Goal: Information Seeking & Learning: Learn about a topic

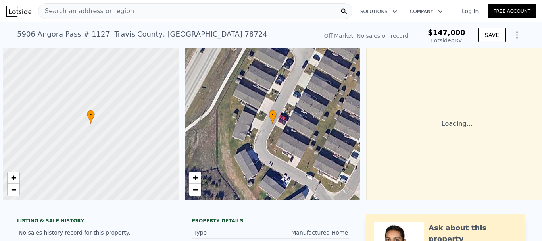
scroll to position [0, 3]
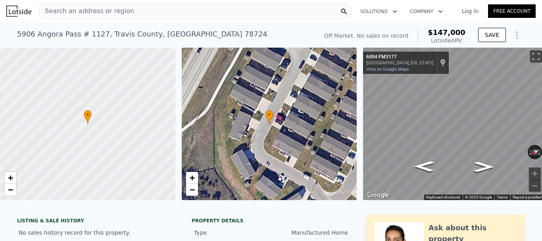
click at [134, 11] on div "Search an address or region" at bounding box center [195, 11] width 314 height 16
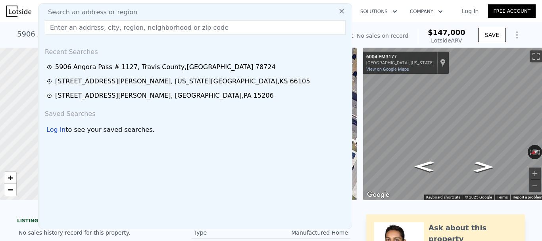
click at [134, 11] on div "Search an address or region" at bounding box center [195, 13] width 307 height 10
click at [131, 27] on input "text" at bounding box center [195, 27] width 301 height 14
paste input "[STREET_ADDRESS]"
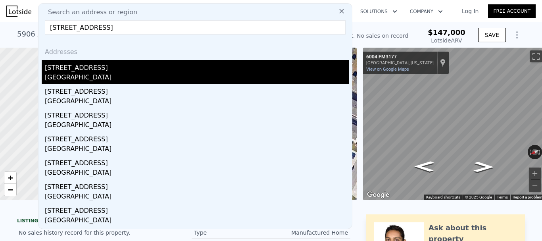
type input "[STREET_ADDRESS]"
click at [104, 69] on div "[STREET_ADDRESS]" at bounding box center [197, 66] width 304 height 13
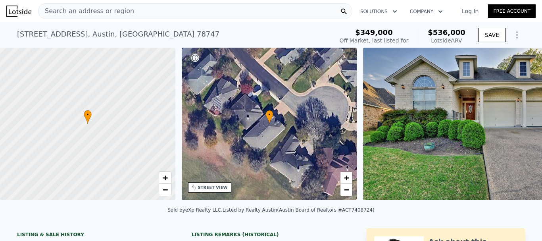
click at [170, 12] on div "Search an address or region" at bounding box center [195, 11] width 314 height 16
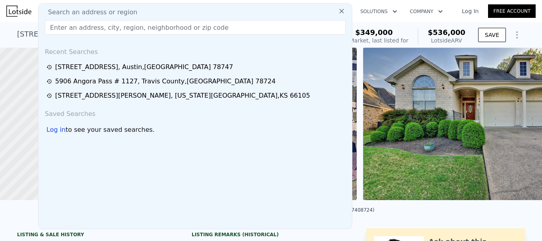
click at [170, 12] on div "Search an address or region" at bounding box center [195, 13] width 307 height 10
click at [164, 29] on input "text" at bounding box center [195, 27] width 301 height 14
paste input "[STREET_ADDRESS]"
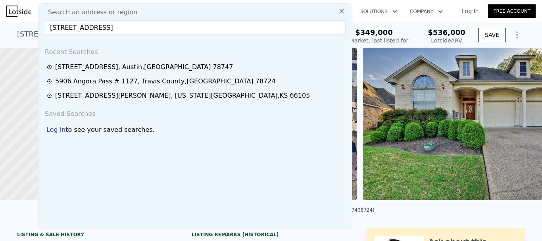
click at [164, 29] on input "[STREET_ADDRESS]" at bounding box center [195, 27] width 301 height 14
click at [164, 27] on input "[STREET_ADDRESS]" at bounding box center [195, 27] width 301 height 14
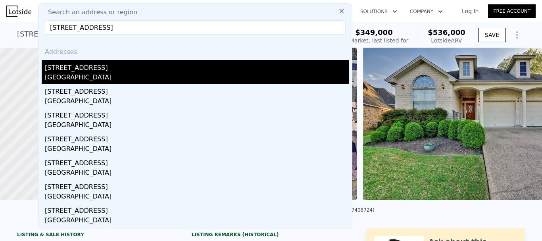
type input "[STREET_ADDRESS]"
click at [130, 63] on div "[STREET_ADDRESS]" at bounding box center [197, 66] width 304 height 13
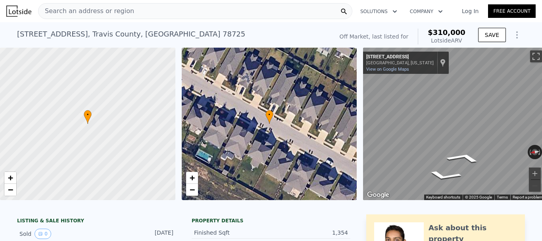
click at [195, 12] on div "Search an address or region" at bounding box center [195, 11] width 314 height 16
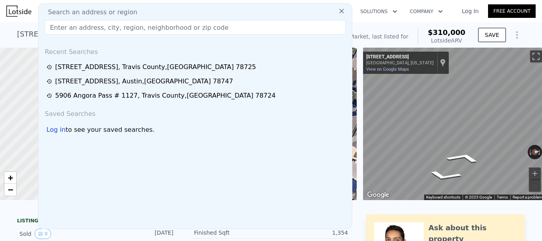
click at [169, 10] on div "Search an address or region" at bounding box center [195, 13] width 307 height 10
click at [169, 26] on input "text" at bounding box center [195, 27] width 301 height 14
paste input "[STREET_ADDRESS]"
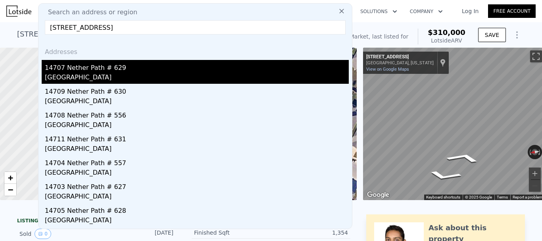
type input "[STREET_ADDRESS]"
click at [148, 77] on div "[GEOGRAPHIC_DATA]" at bounding box center [197, 78] width 304 height 11
